Goal: Task Accomplishment & Management: Manage account settings

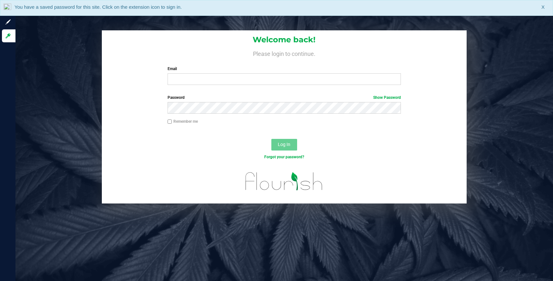
click at [186, 73] on div "Email Required Please format your email correctly." at bounding box center [284, 75] width 243 height 19
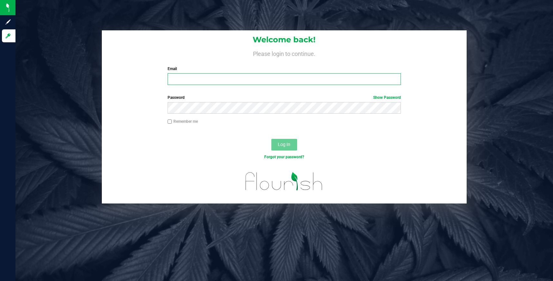
click at [181, 79] on input "Email" at bounding box center [285, 79] width 234 height 12
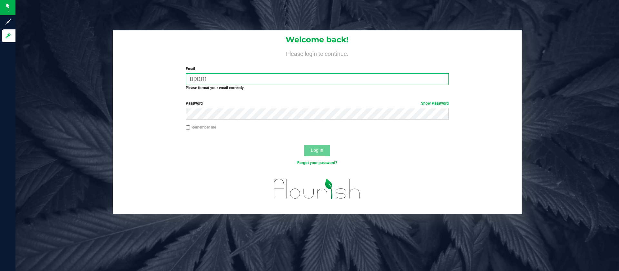
click at [216, 76] on input "DDDfff" at bounding box center [317, 79] width 263 height 12
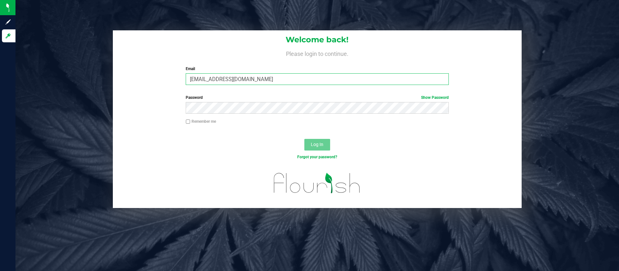
type input "[EMAIL_ADDRESS][DOMAIN_NAME]"
click at [304, 139] on button "Log In" at bounding box center [317, 145] width 26 height 12
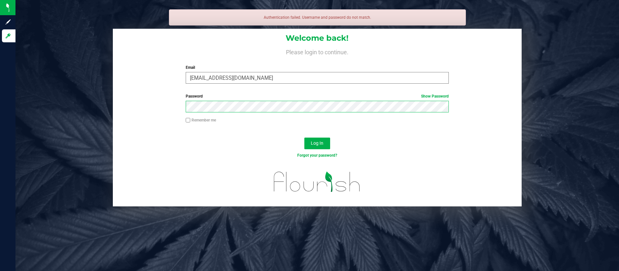
click at [304, 137] on button "Log In" at bounding box center [317, 143] width 26 height 12
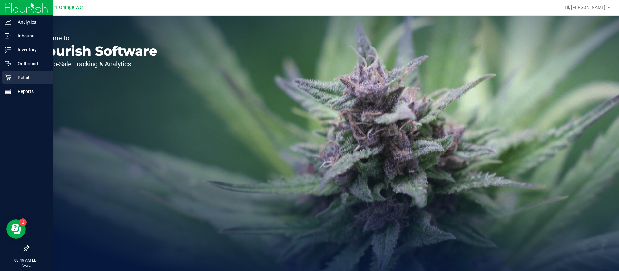
click at [11, 79] on p "Retail" at bounding box center [30, 78] width 39 height 8
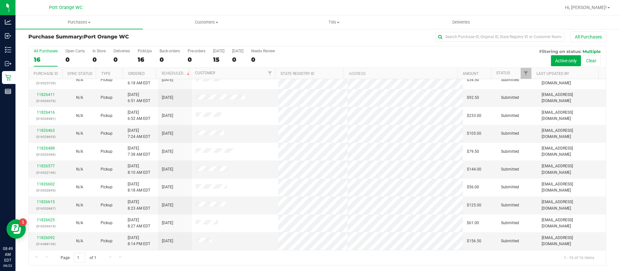
scroll to position [5, 0]
click at [45, 236] on link "11826092" at bounding box center [46, 236] width 18 height 5
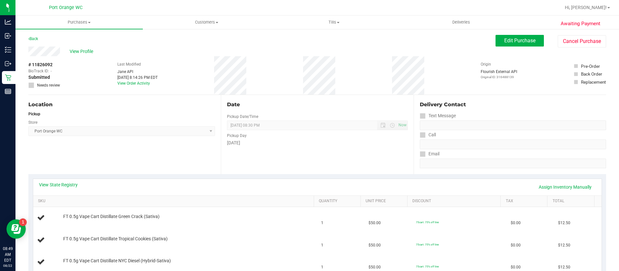
click at [523, 47] on div "View Profile # 11826092 BioTrack ID: - Submitted Needs review Last Modified [PE…" at bounding box center [317, 70] width 578 height 48
click at [528, 38] on span "Edit Purchase" at bounding box center [519, 40] width 31 height 6
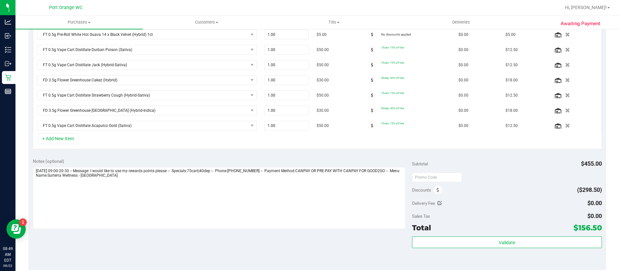
scroll to position [290, 0]
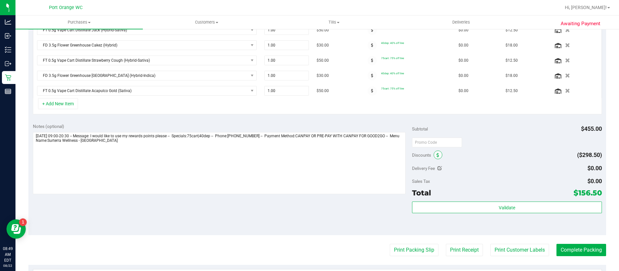
click at [437, 154] on span at bounding box center [438, 154] width 9 height 9
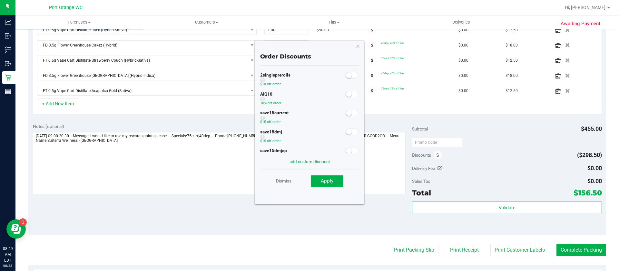
click at [347, 88] on div "2singleprerolls $10 off order" at bounding box center [309, 80] width 99 height 19
click at [346, 92] on span at bounding box center [352, 94] width 13 height 6
click at [332, 184] on button "Apply" at bounding box center [327, 181] width 33 height 12
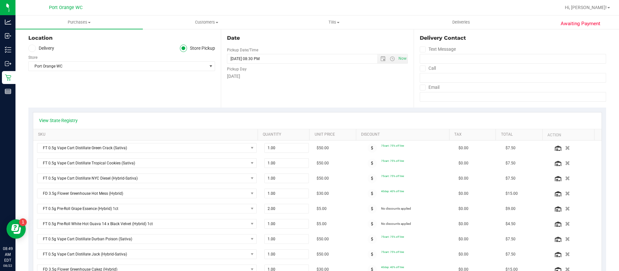
scroll to position [0, 0]
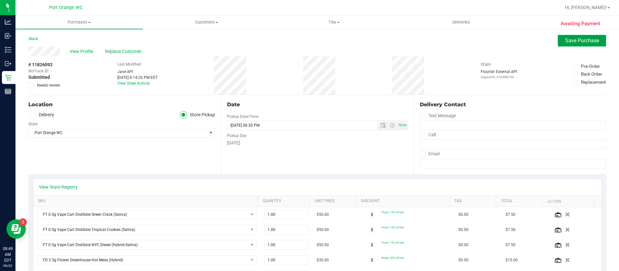
click at [573, 45] on button "Save Purchase" at bounding box center [582, 41] width 48 height 12
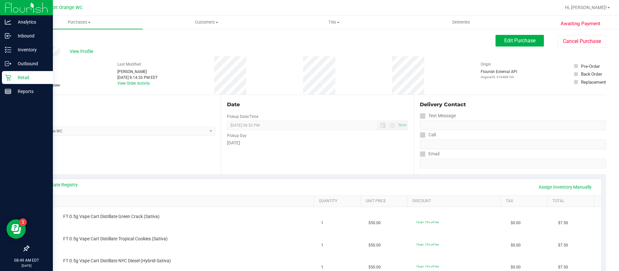
click at [7, 74] on icon at bounding box center [8, 77] width 6 height 6
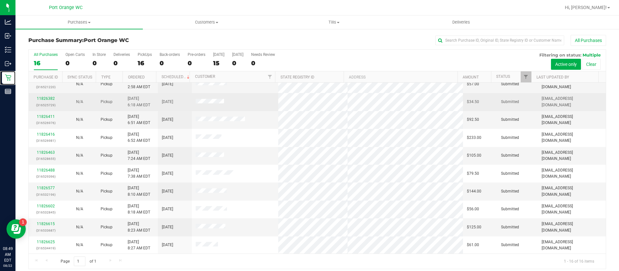
scroll to position [115, 0]
